Goal: Task Accomplishment & Management: Manage account settings

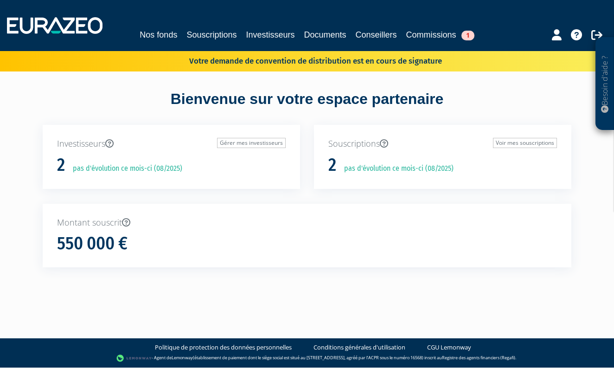
click at [448, 37] on link "Commissions 1" at bounding box center [440, 34] width 68 height 13
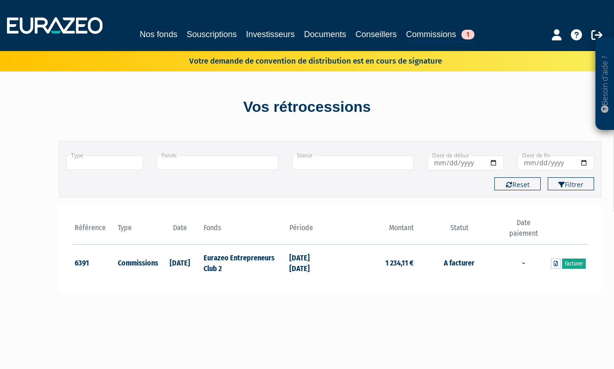
click at [577, 263] on link "Facturer" at bounding box center [574, 263] width 24 height 10
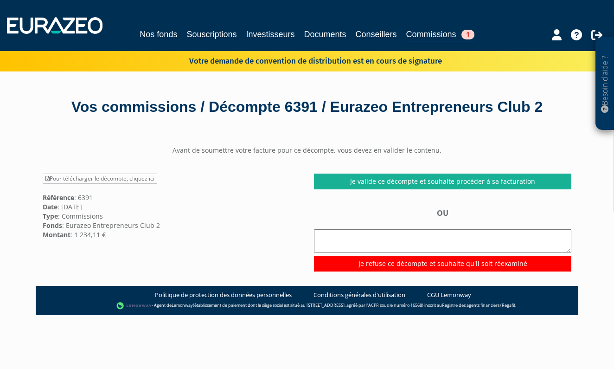
drag, startPoint x: 39, startPoint y: 231, endPoint x: 120, endPoint y: 231, distance: 81.6
click at [120, 231] on div "Pour télécharger le décompte, cliquez ici Référence : 6391 Date : 04/08/2025 Ty…" at bounding box center [171, 206] width 271 height 66
click at [115, 179] on link "Pour télécharger le décompte, cliquez ici" at bounding box center [100, 178] width 115 height 10
click at [217, 32] on link "Souscriptions" at bounding box center [211, 34] width 50 height 13
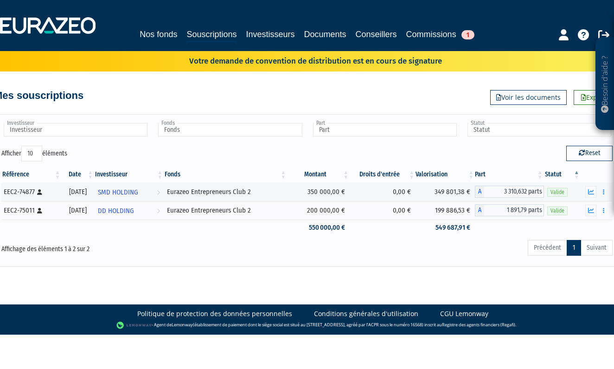
click at [421, 35] on link "Commissions 1" at bounding box center [440, 34] width 68 height 13
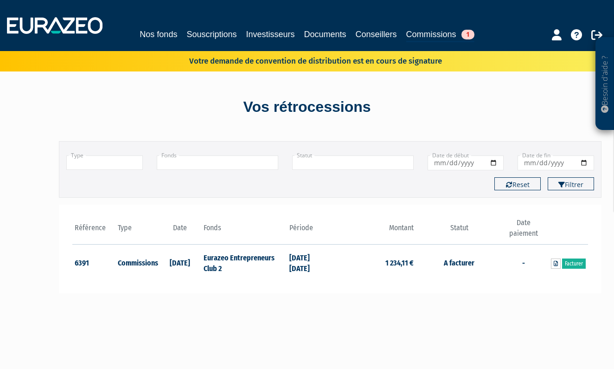
click at [440, 39] on link "Commissions 1" at bounding box center [440, 35] width 68 height 14
click at [581, 263] on link "Facturer" at bounding box center [574, 263] width 24 height 10
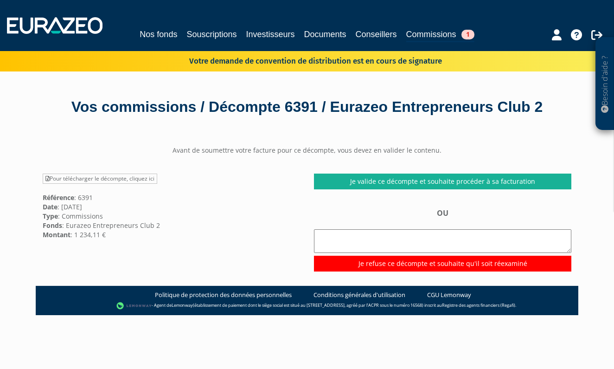
drag, startPoint x: 52, startPoint y: 197, endPoint x: 133, endPoint y: 235, distance: 89.8
click at [133, 235] on div "Pour télécharger le décompte, cliquez ici Référence : 6391 Date : 04/08/2025 Ty…" at bounding box center [171, 206] width 271 height 66
click at [258, 113] on div "Vos commissions / Décompte 6391 / Eurazeo Entrepreneurs Club 2" at bounding box center [307, 106] width 529 height 21
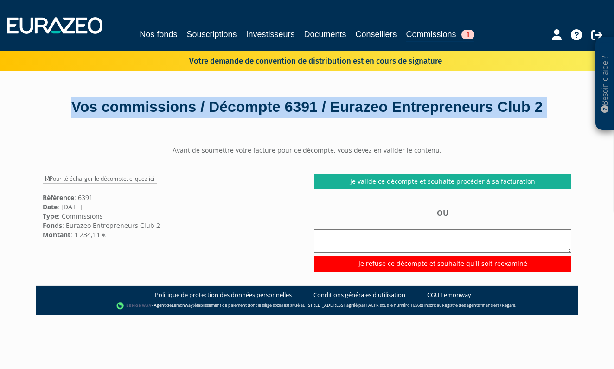
click at [258, 113] on div "Vos commissions / Décompte 6391 / Eurazeo Entrepreneurs Club 2" at bounding box center [307, 106] width 529 height 21
click at [283, 112] on div "Vos commissions / Décompte 6391 / Eurazeo Entrepreneurs Club 2" at bounding box center [307, 106] width 529 height 21
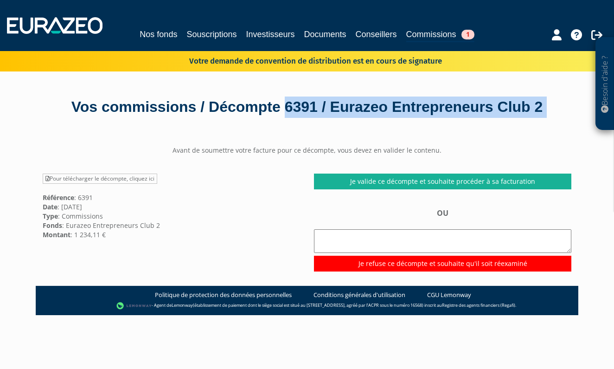
drag, startPoint x: 287, startPoint y: 112, endPoint x: 126, endPoint y: 138, distance: 163.0
click at [126, 138] on div "Vos commissions / Décompte 6391 / Eurazeo Entrepreneurs Club 2 Avant de soumett…" at bounding box center [307, 285] width 543 height 429
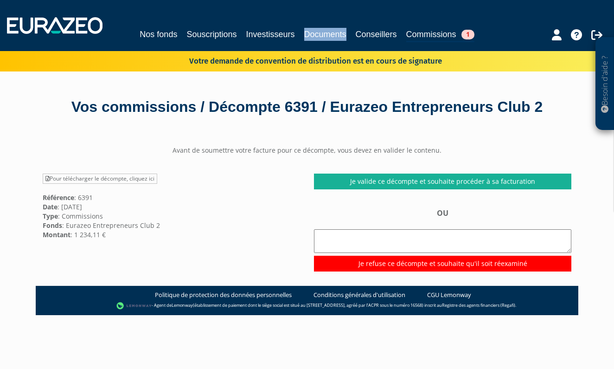
drag, startPoint x: 64, startPoint y: 221, endPoint x: 166, endPoint y: 229, distance: 101.4
click at [166, 228] on div "Pour télécharger le décompte, cliquez ici Référence : 6391 Date : 04/08/2025 Ty…" at bounding box center [171, 206] width 271 height 66
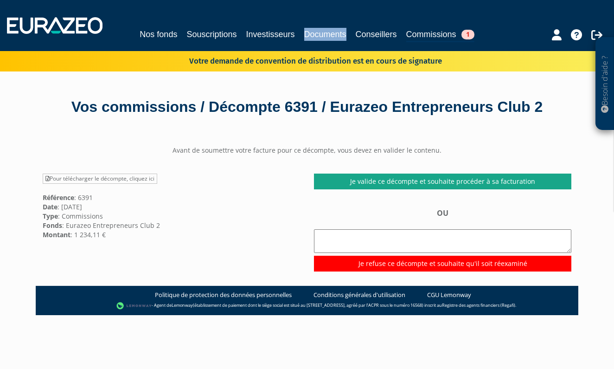
click at [406, 183] on link "Je valide ce décompte et souhaite procéder à sa facturation" at bounding box center [442, 181] width 257 height 16
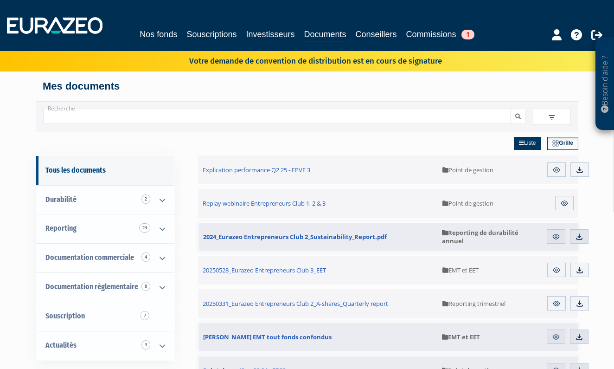
click at [289, 63] on p "Votre demande de convention de distribution est en cours de signature" at bounding box center [302, 59] width 280 height 13
drag, startPoint x: 192, startPoint y: 363, endPoint x: 226, endPoint y: 55, distance: 310.4
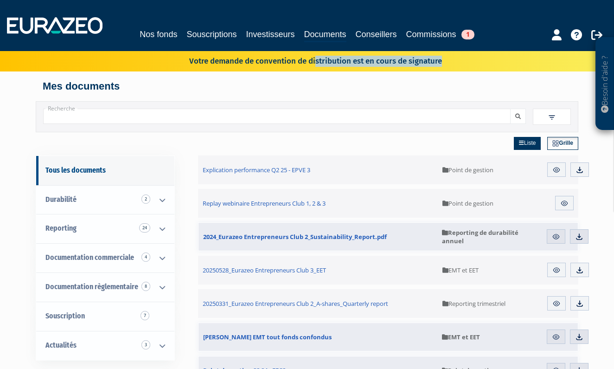
click at [226, 55] on p "Votre demande de convention de distribution est en cours de signature" at bounding box center [302, 59] width 280 height 13
click at [216, 69] on div "Votre demande de convention de distribution est en cours de signature" at bounding box center [307, 61] width 614 height 20
click at [264, 62] on p "Votre demande de convention de distribution est en cours de signature" at bounding box center [302, 59] width 280 height 13
click at [342, 54] on p "Votre demande de convention de distribution est en cours de signature" at bounding box center [302, 59] width 280 height 13
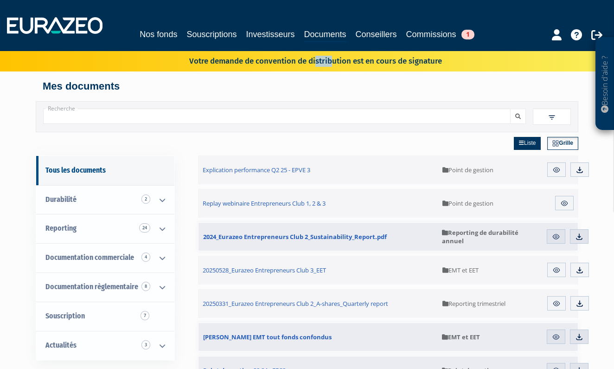
click at [342, 54] on p "Votre demande de convention de distribution est en cours de signature" at bounding box center [302, 59] width 280 height 13
click at [340, 65] on p "Votre demande de convention de distribution est en cours de signature" at bounding box center [302, 59] width 280 height 13
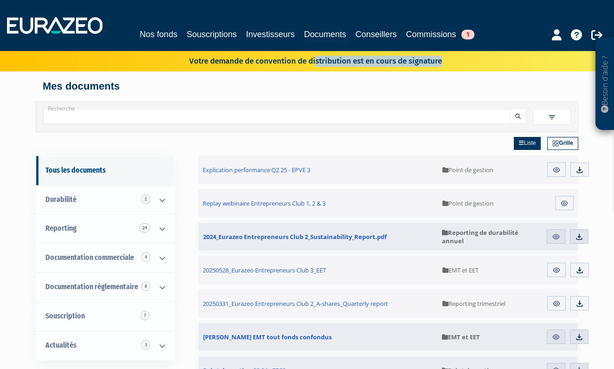
click at [340, 65] on p "Votre demande de convention de distribution est en cours de signature" at bounding box center [302, 59] width 280 height 13
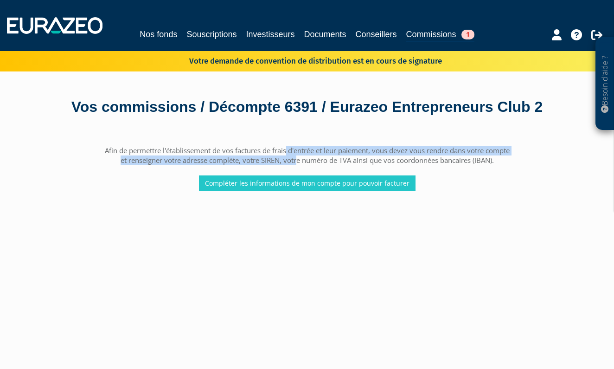
drag, startPoint x: 117, startPoint y: 152, endPoint x: 296, endPoint y: 164, distance: 179.5
click at [296, 164] on div "Afin de permettre l'établissement de vos factures de frais d'entrée et leur pai…" at bounding box center [307, 168] width 543 height 45
click at [286, 183] on link "Compléter les informations de mon compte pour pouvoir facturer" at bounding box center [307, 183] width 217 height 16
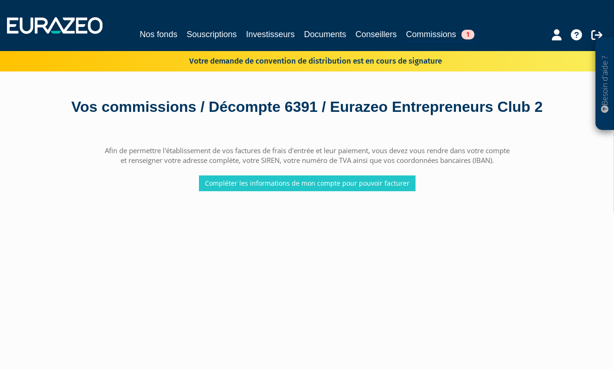
click at [286, 183] on link "Compléter les informations de mon compte pour pouvoir facturer" at bounding box center [307, 183] width 217 height 16
click at [294, 177] on link "Compléter les informations de mon compte pour pouvoir facturer" at bounding box center [307, 183] width 217 height 16
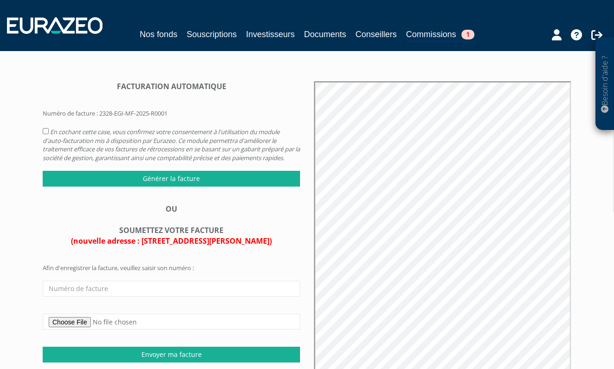
scroll to position [58, 0]
